Goal: Information Seeking & Learning: Learn about a topic

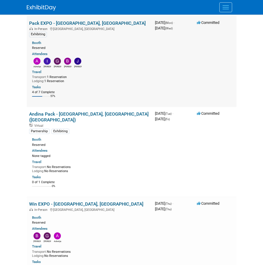
scroll to position [58, 0]
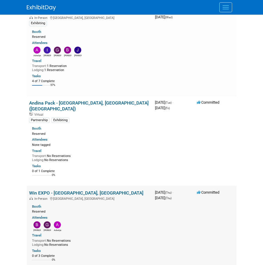
click at [77, 190] on link "Win EXPO - [GEOGRAPHIC_DATA], [GEOGRAPHIC_DATA]" at bounding box center [86, 193] width 114 height 6
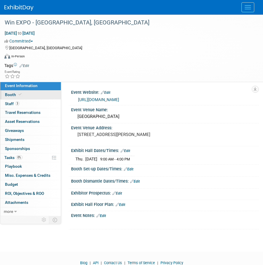
click at [16, 96] on span "Booth" at bounding box center [14, 94] width 18 height 5
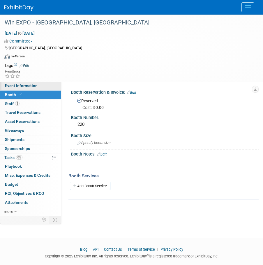
click at [19, 87] on span "Event Information" at bounding box center [21, 85] width 33 height 5
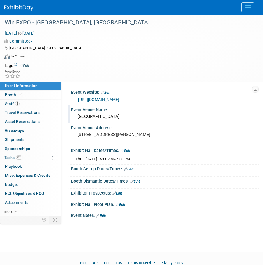
drag, startPoint x: 75, startPoint y: 117, endPoint x: 167, endPoint y: 116, distance: 92.2
click at [167, 116] on div "Sonoma County Fairgrounds & Event Center" at bounding box center [165, 117] width 188 height 10
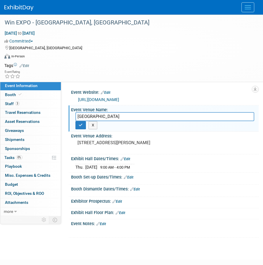
drag, startPoint x: 172, startPoint y: 115, endPoint x: 70, endPoint y: 116, distance: 101.5
click at [70, 116] on div "Event Venue Name: Sonoma County Fairgrounds & Event Center Sonoma County Fairgr…" at bounding box center [164, 119] width 190 height 27
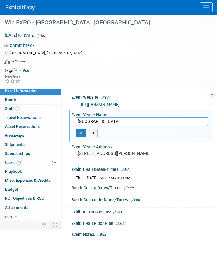
click at [150, 67] on div "Tags Edit" at bounding box center [104, 71] width 201 height 8
click at [126, 45] on div "Committed Committed Considering Not Going" at bounding box center [104, 45] width 201 height 6
click at [28, 259] on div "Win EXPO - Santa Rosa, CA Dec 4, 2025 to Dec 4, 2025 (1 day) Dec 4, 2025 to Dec…" at bounding box center [108, 138] width 217 height 246
